Goal: Information Seeking & Learning: Learn about a topic

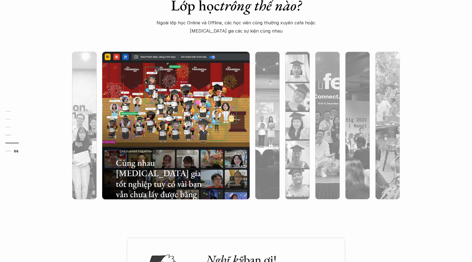
scroll to position [1902, 0]
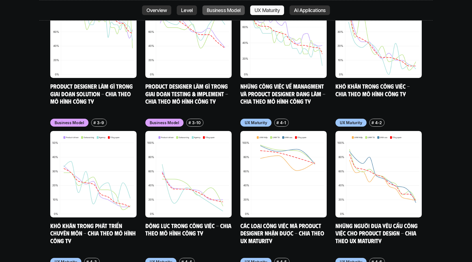
scroll to position [2867, 0]
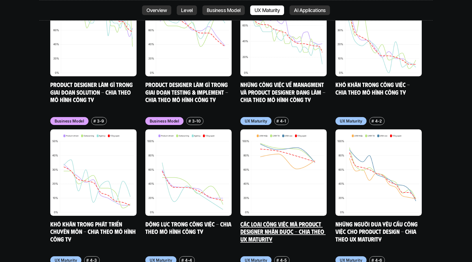
click at [288, 171] on img at bounding box center [284, 172] width 86 height 86
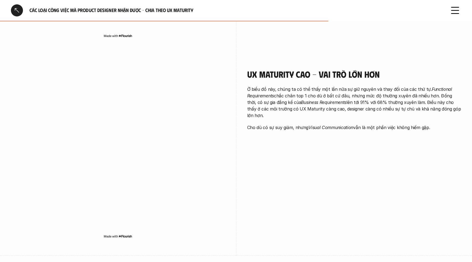
scroll to position [641, 0]
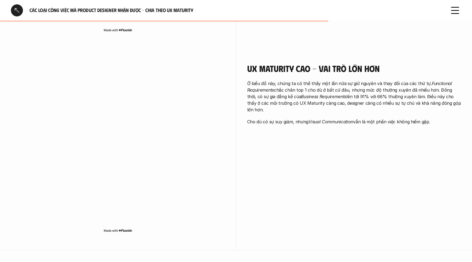
click at [329, 119] on em "Visual Communication" at bounding box center [331, 121] width 45 height 5
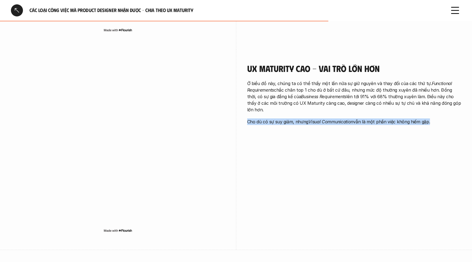
click at [329, 119] on em "Visual Communication" at bounding box center [331, 121] width 45 height 5
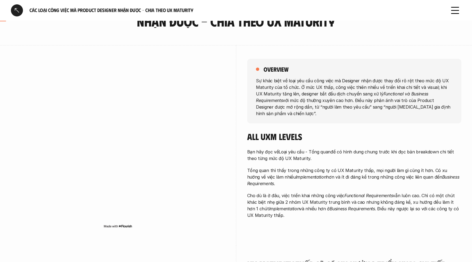
scroll to position [0, 0]
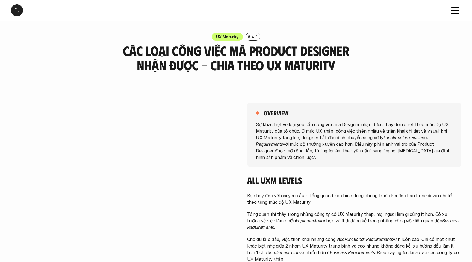
click at [16, 10] on div at bounding box center [17, 10] width 12 height 12
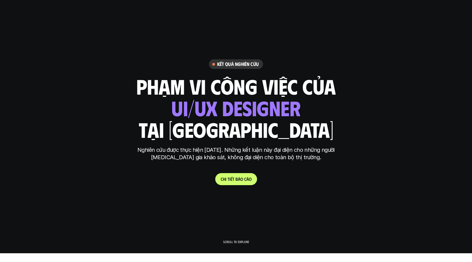
scroll to position [16, 0]
